Goal: Find specific page/section: Find specific page/section

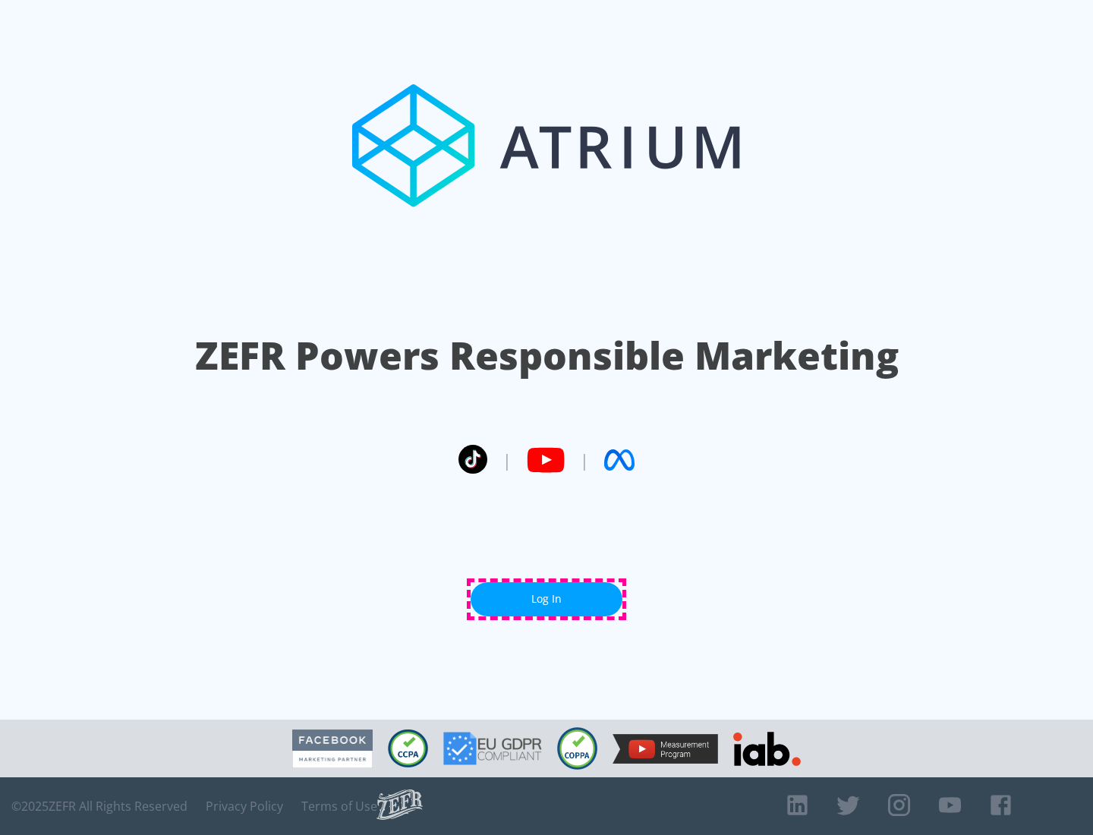
click at [547, 599] on link "Log In" at bounding box center [547, 599] width 152 height 34
